Goal: Transaction & Acquisition: Register for event/course

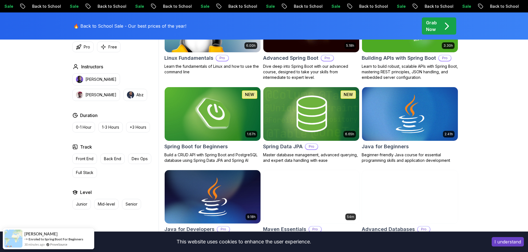
scroll to position [222, 0]
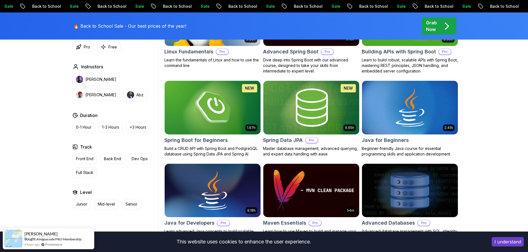
click at [89, 173] on p "Full Stack" at bounding box center [84, 173] width 17 height 6
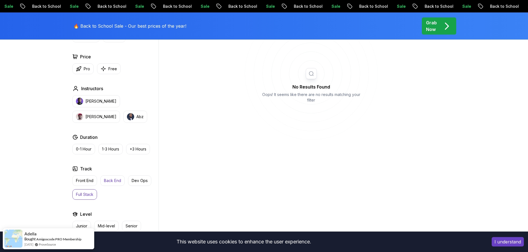
click at [113, 181] on p "Back End" at bounding box center [112, 181] width 17 height 6
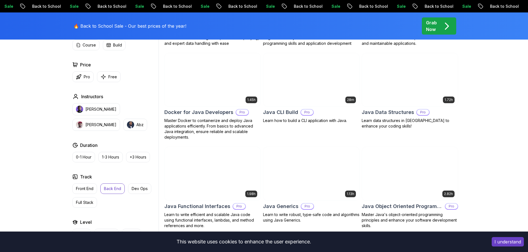
scroll to position [249, 0]
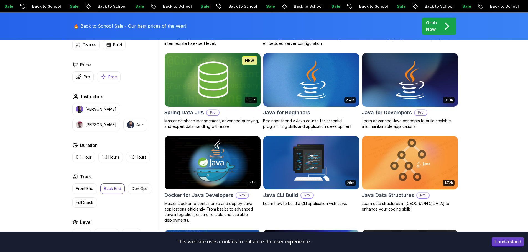
click at [110, 77] on p "Free" at bounding box center [112, 77] width 9 height 6
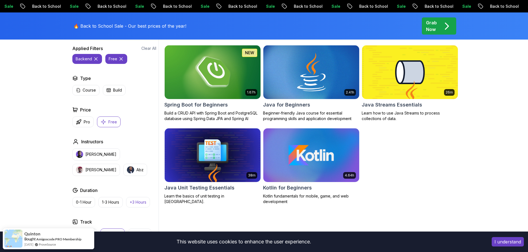
scroll to position [166, 0]
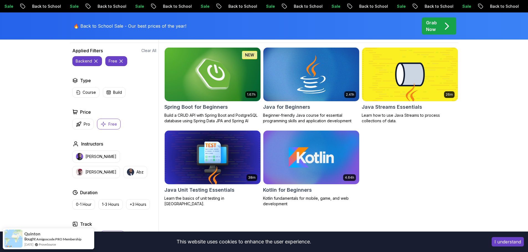
click at [95, 61] on icon at bounding box center [95, 61] width 3 height 3
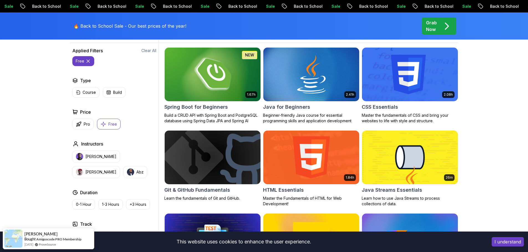
click at [206, 93] on img at bounding box center [212, 74] width 101 height 56
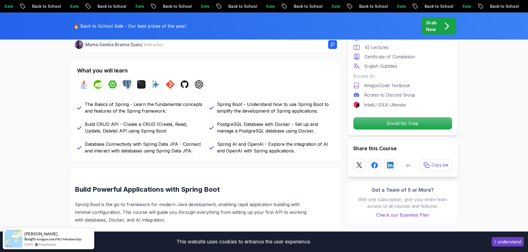
scroll to position [305, 0]
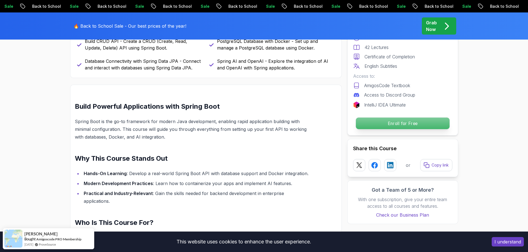
click at [394, 124] on p "Enroll for Free" at bounding box center [402, 124] width 94 height 12
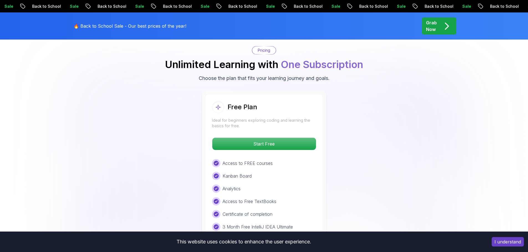
scroll to position [1128, 0]
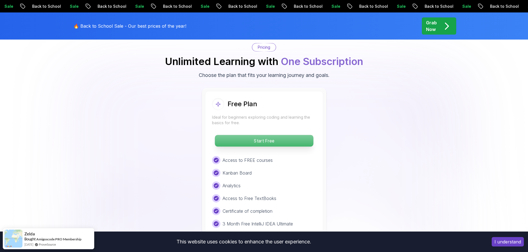
click at [272, 135] on p "Start Free" at bounding box center [264, 141] width 98 height 12
